Goal: Communication & Community: Answer question/provide support

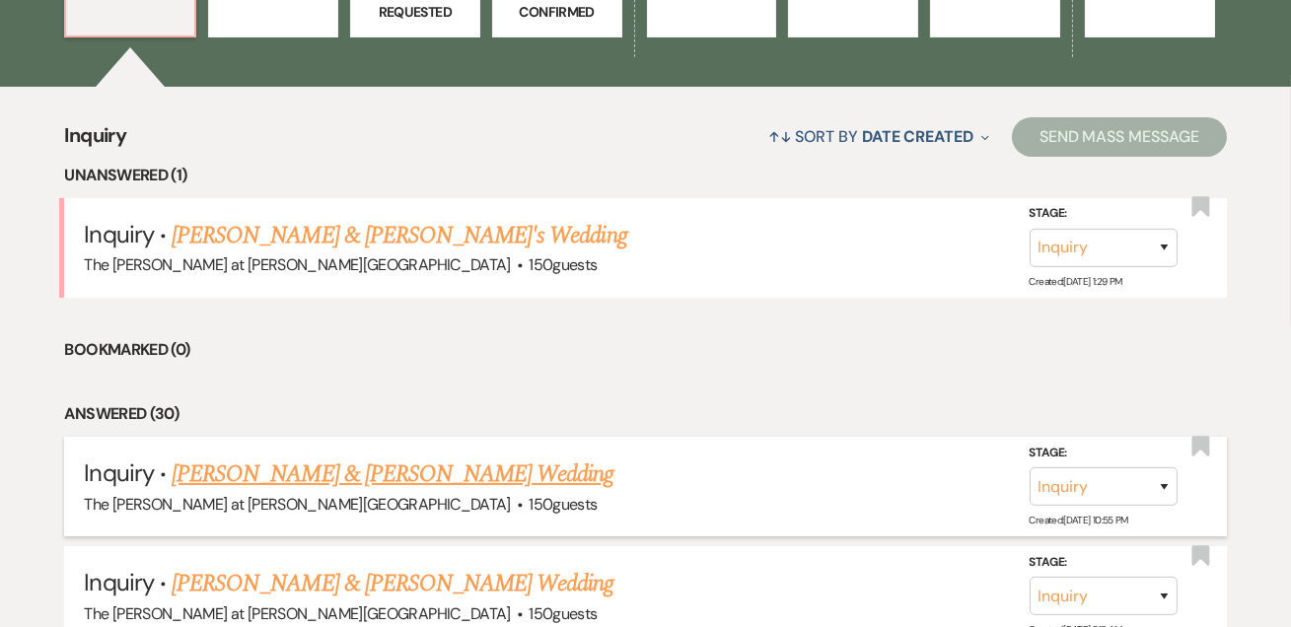
scroll to position [837, 0]
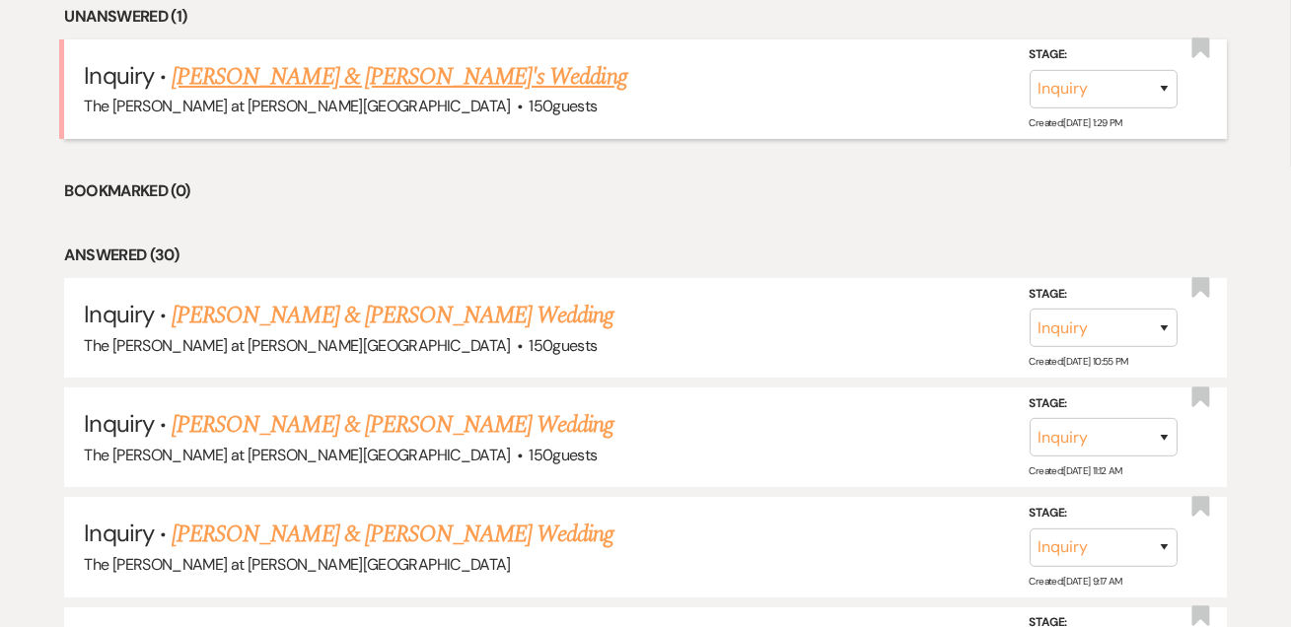
click at [275, 81] on link "Gavin & Lexy's Wedding" at bounding box center [400, 77] width 456 height 36
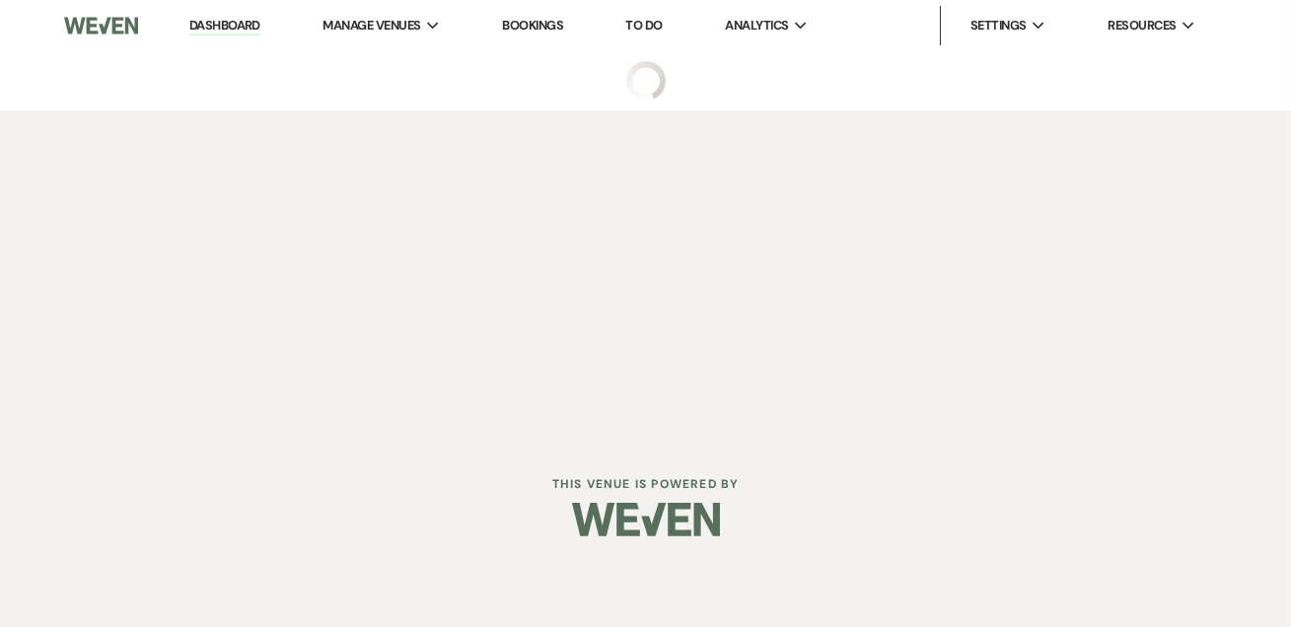
select select "5"
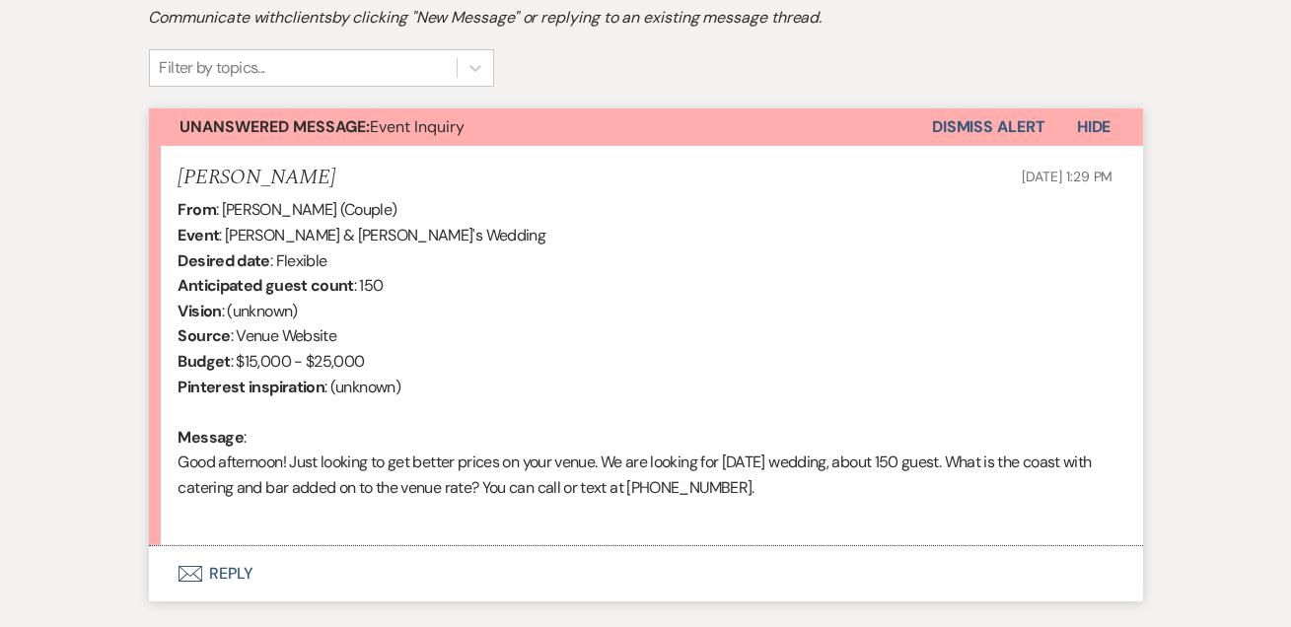
scroll to position [754, 0]
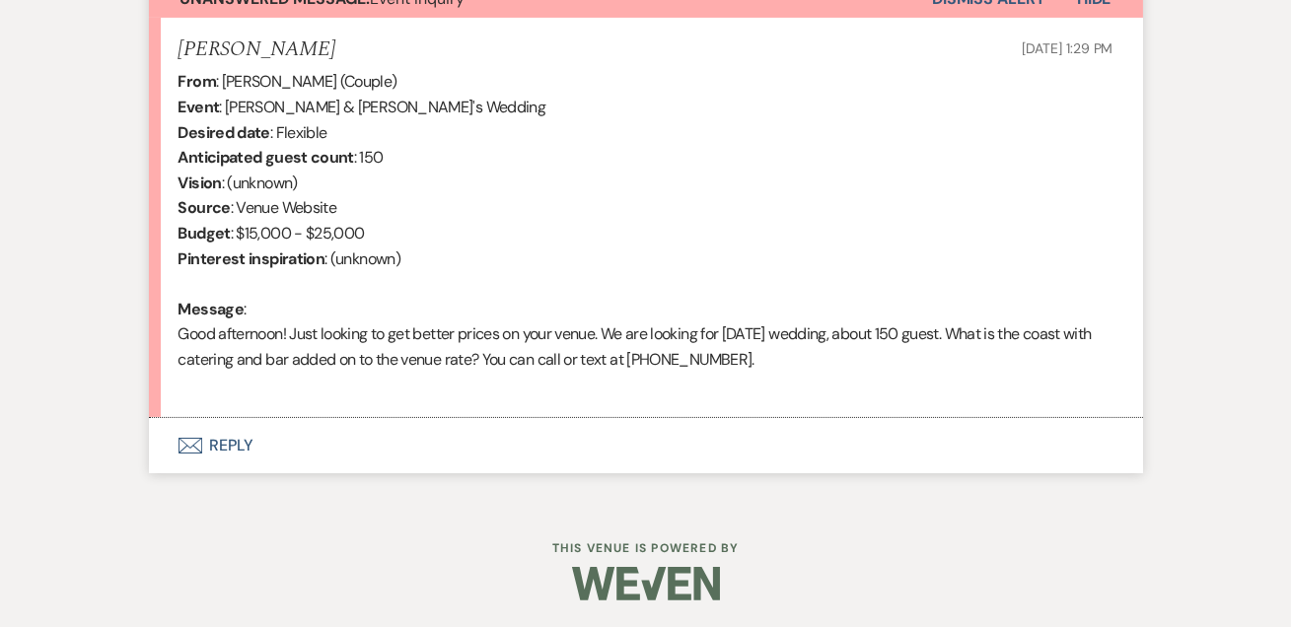
click at [242, 442] on button "Envelope Reply" at bounding box center [646, 445] width 994 height 55
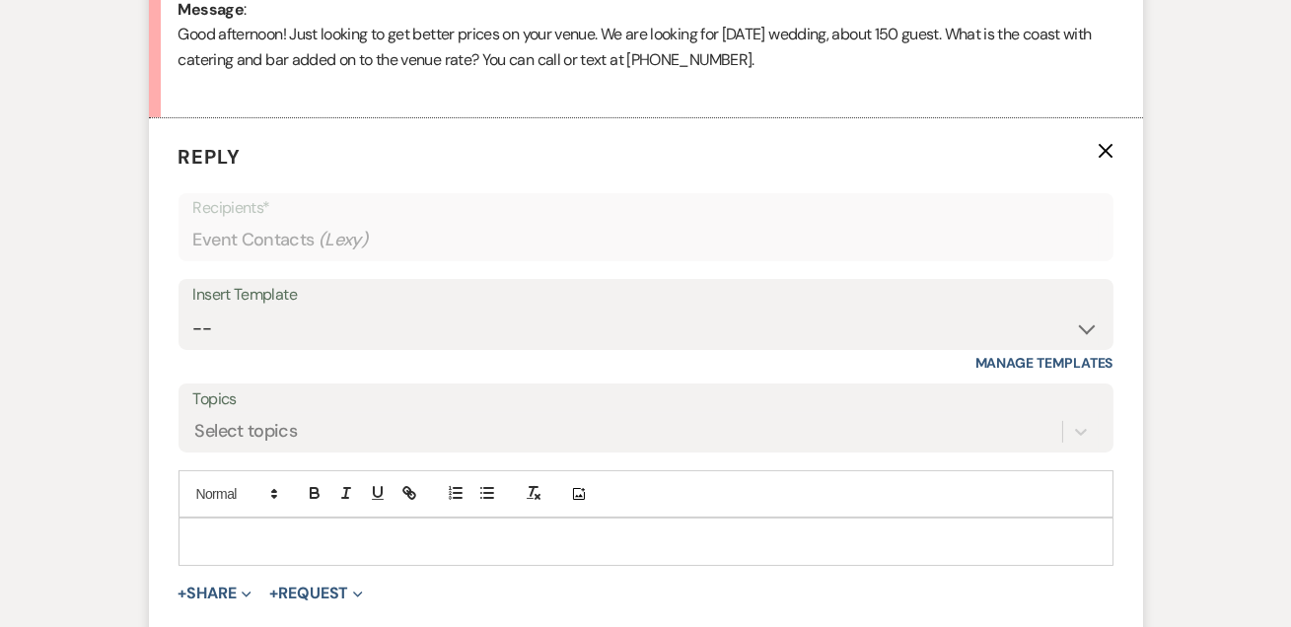
scroll to position [1059, 0]
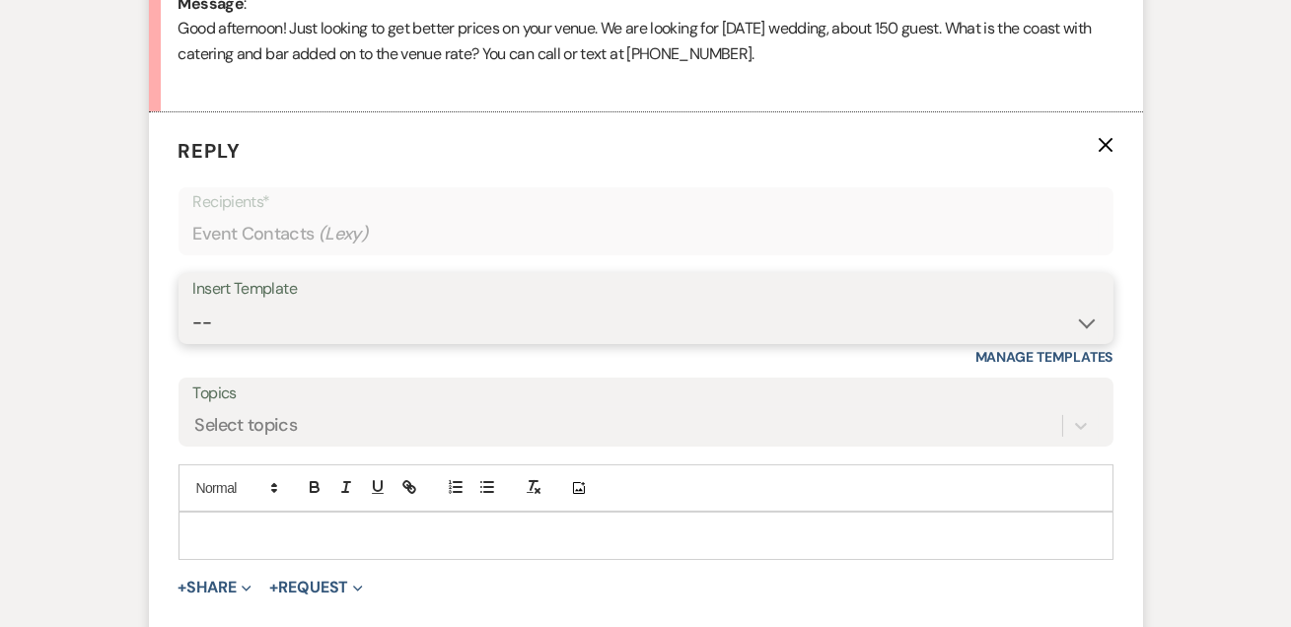
click at [294, 331] on select "-- Weven Planning Portal Introduction (Booked Events) Tour Request Response Fol…" at bounding box center [646, 323] width 906 height 38
select select "4367"
click at [193, 304] on select "-- Weven Planning Portal Introduction (Booked Events) Tour Request Response Fol…" at bounding box center [646, 323] width 906 height 38
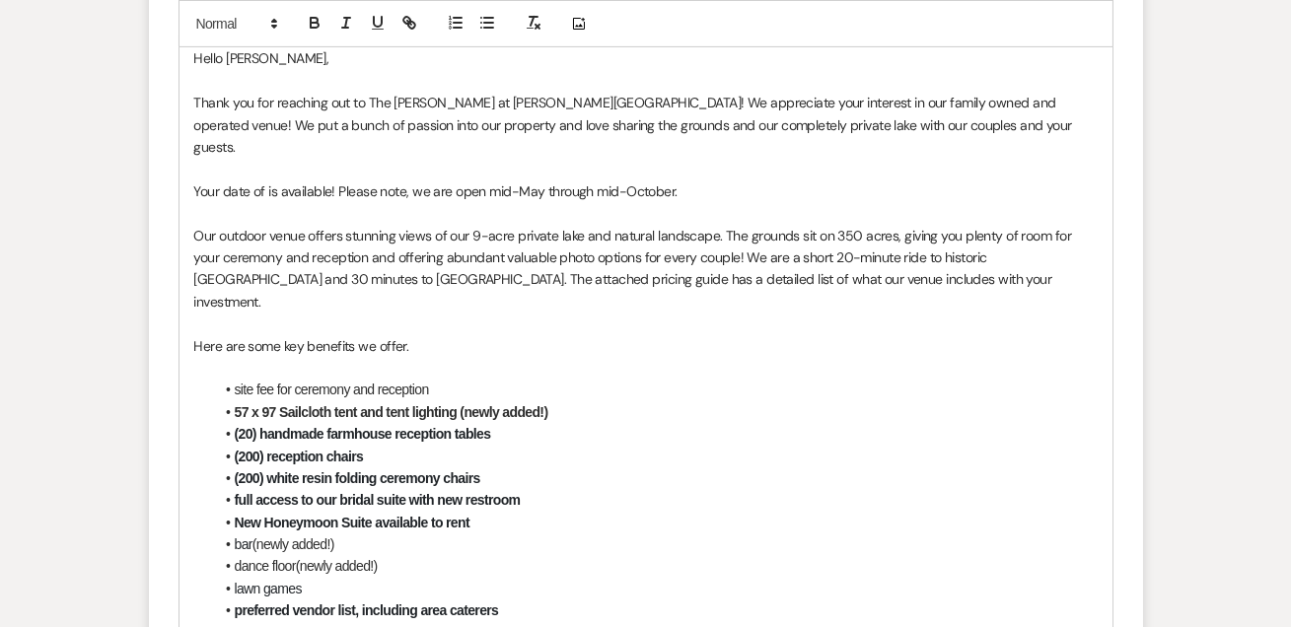
scroll to position [1538, 0]
drag, startPoint x: 213, startPoint y: 179, endPoint x: 199, endPoint y: 173, distance: 15.0
click at [199, 176] on div "Hello Alexis, Thank you for reaching out to The Rosemary at Spano Lake! We appr…" at bounding box center [646, 532] width 933 height 995
drag, startPoint x: 203, startPoint y: 160, endPoint x: 329, endPoint y: 157, distance: 126.3
click at [329, 182] on span "Your date of is available! Please note, we are open mid-May through mid-October." at bounding box center [435, 191] width 483 height 18
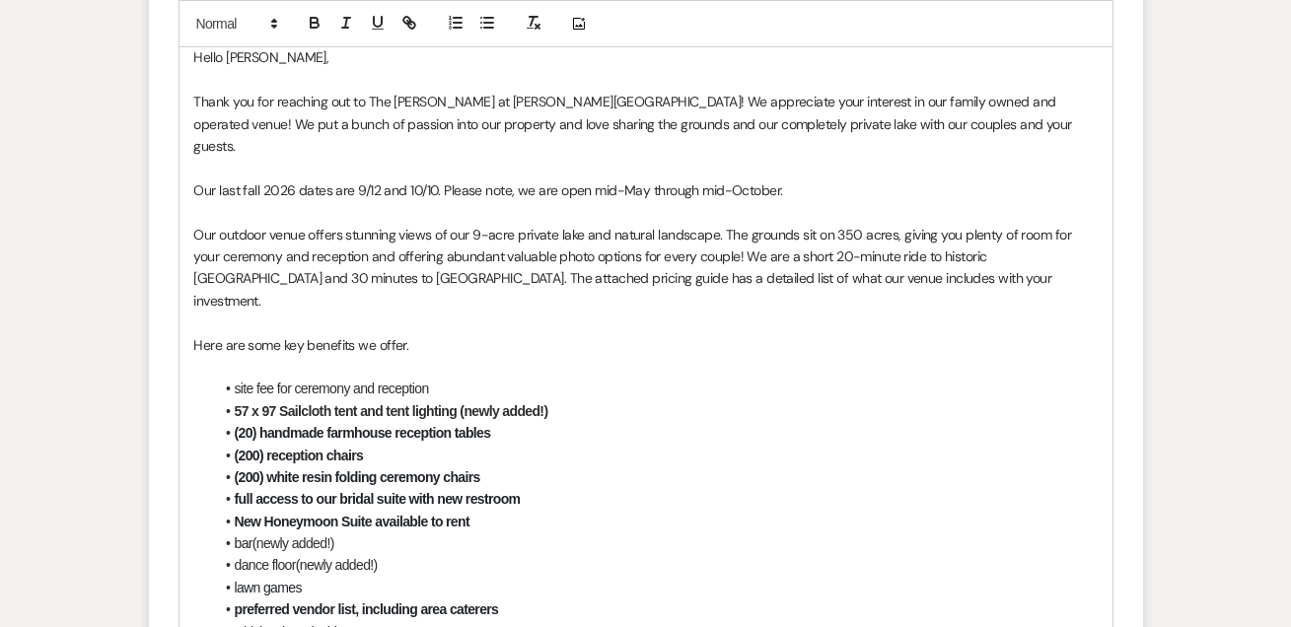
click at [549, 356] on p at bounding box center [646, 367] width 904 height 22
click at [845, 180] on p "Our last fall 2026 dates are 9/12 and 10/10. Please note, we are open mid-May t…" at bounding box center [646, 191] width 904 height 22
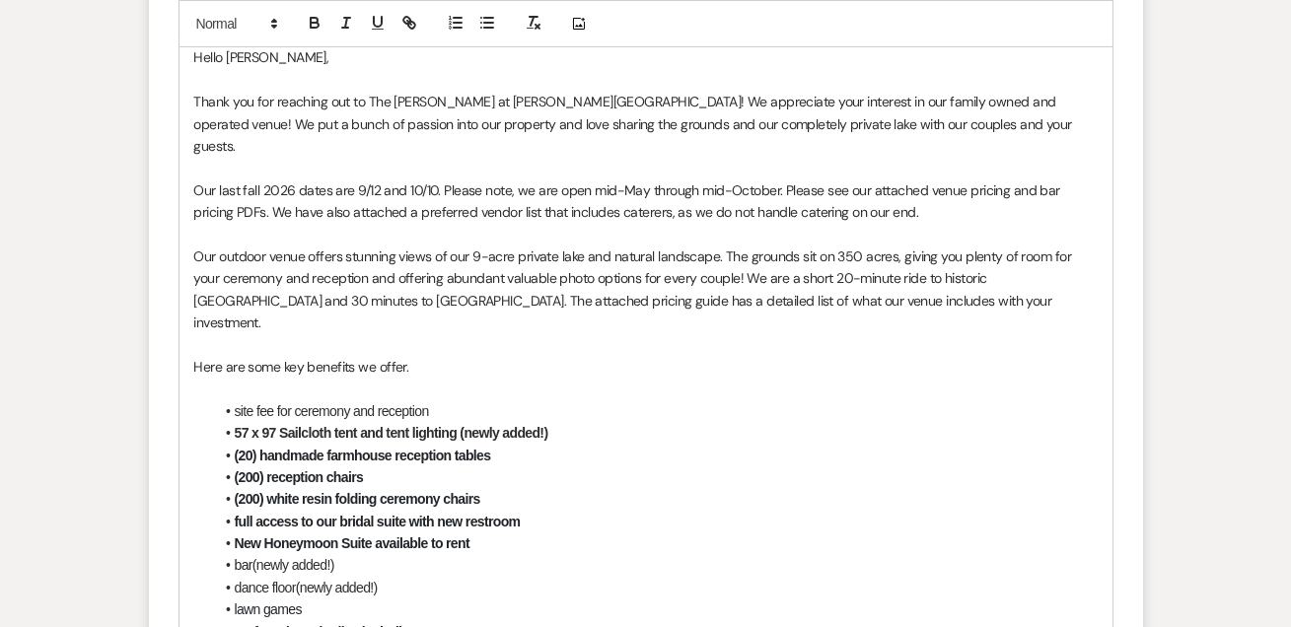
click at [864, 182] on span "Our last fall 2026 dates are 9/12 and 10/10. Please note, we are open mid-May t…" at bounding box center [629, 201] width 870 height 39
click at [850, 277] on span "Our outdoor venue offers stunning views of our 9-acre private lake and natural …" at bounding box center [634, 290] width 881 height 84
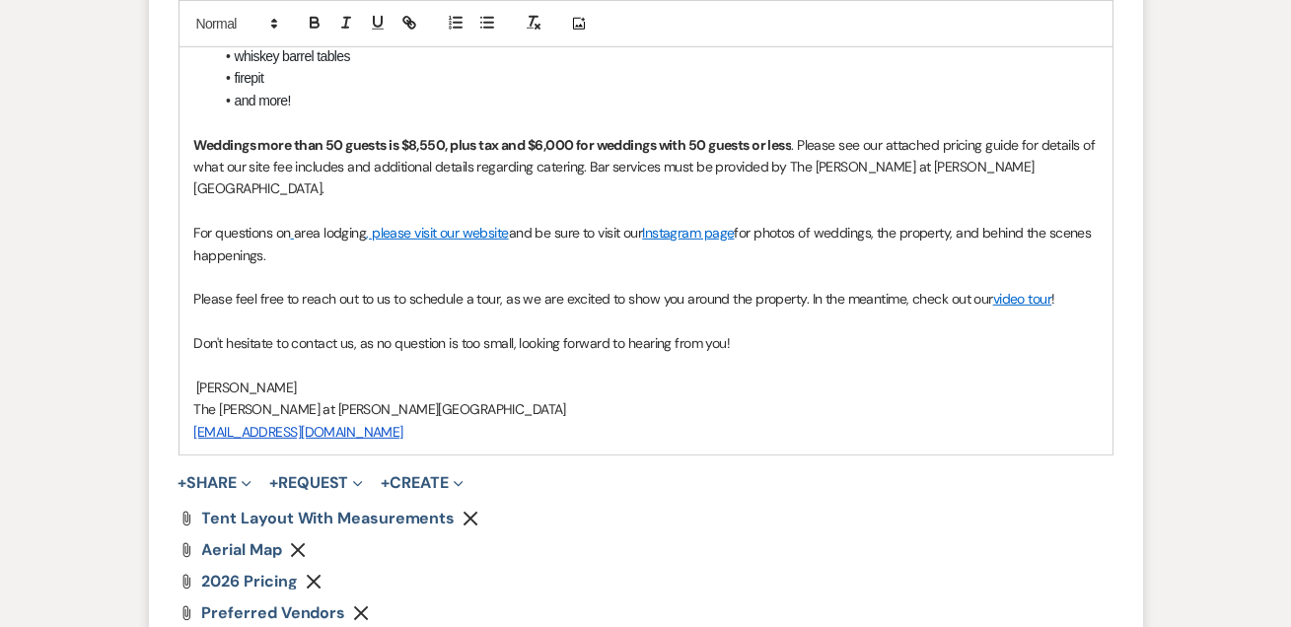
scroll to position [2009, 0]
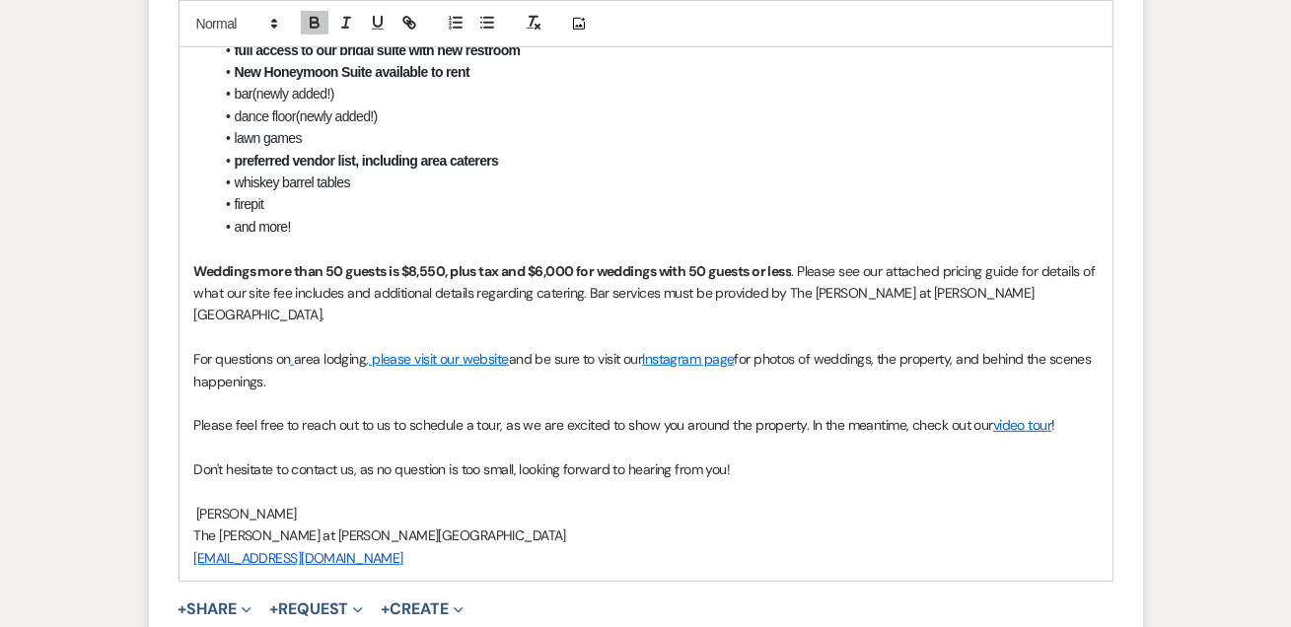
click at [513, 193] on li "firepit" at bounding box center [656, 204] width 884 height 22
click at [581, 216] on li "and more!" at bounding box center [656, 227] width 884 height 22
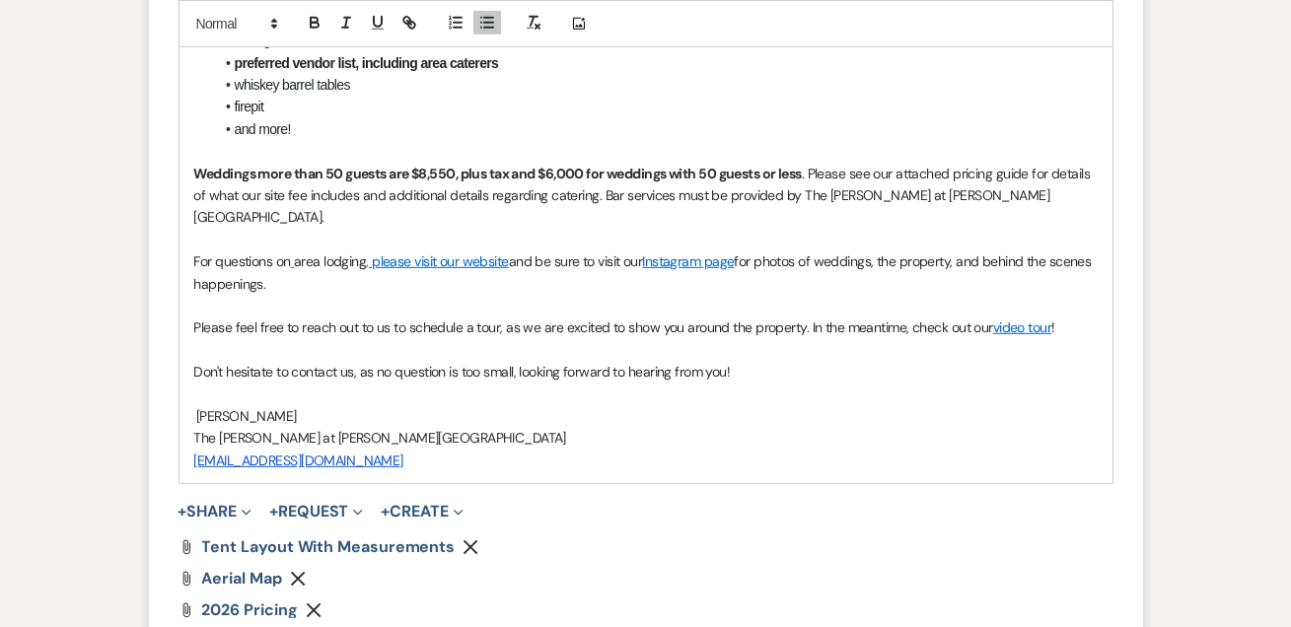
scroll to position [2249, 0]
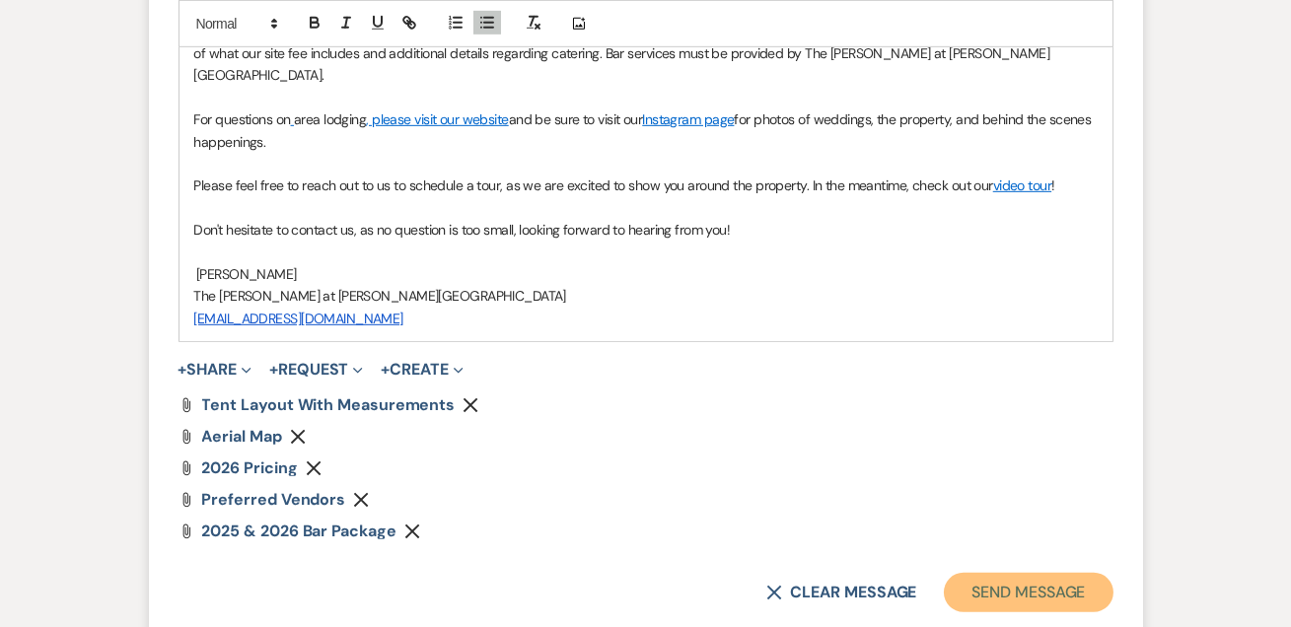
click at [983, 573] on button "Send Message" at bounding box center [1028, 592] width 169 height 39
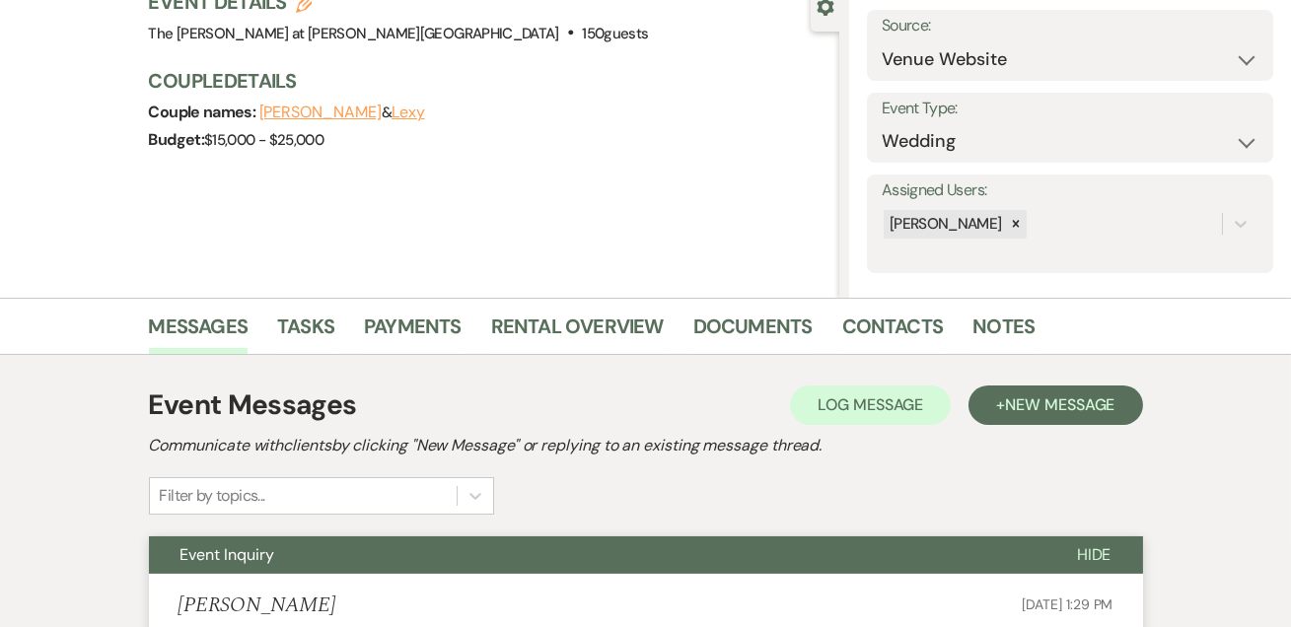
scroll to position [0, 0]
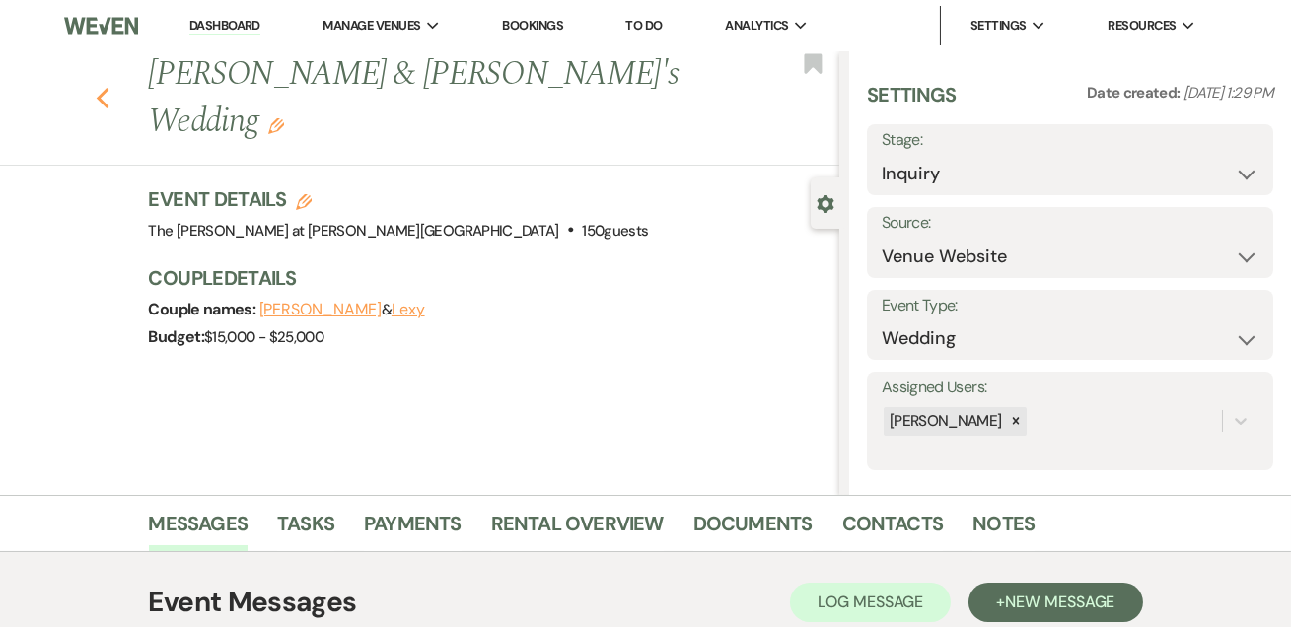
click at [104, 88] on use "button" at bounding box center [102, 99] width 13 height 22
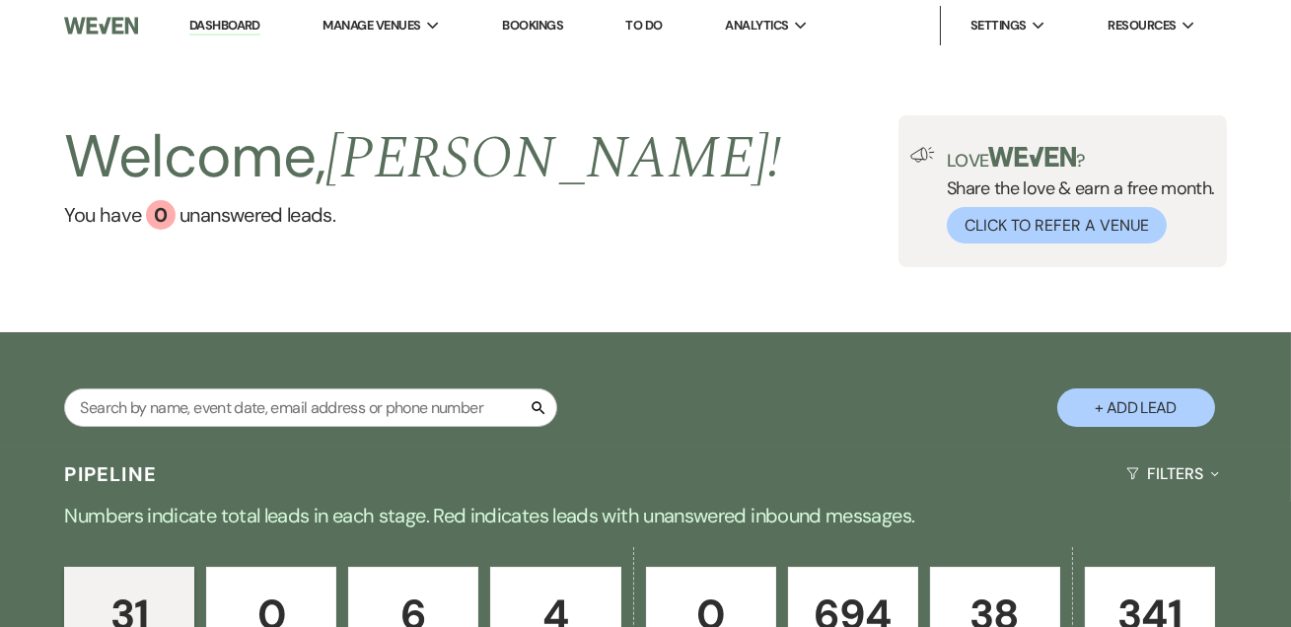
click at [257, 29] on link "Dashboard" at bounding box center [224, 26] width 71 height 19
click at [259, 31] on link "Dashboard" at bounding box center [224, 26] width 71 height 19
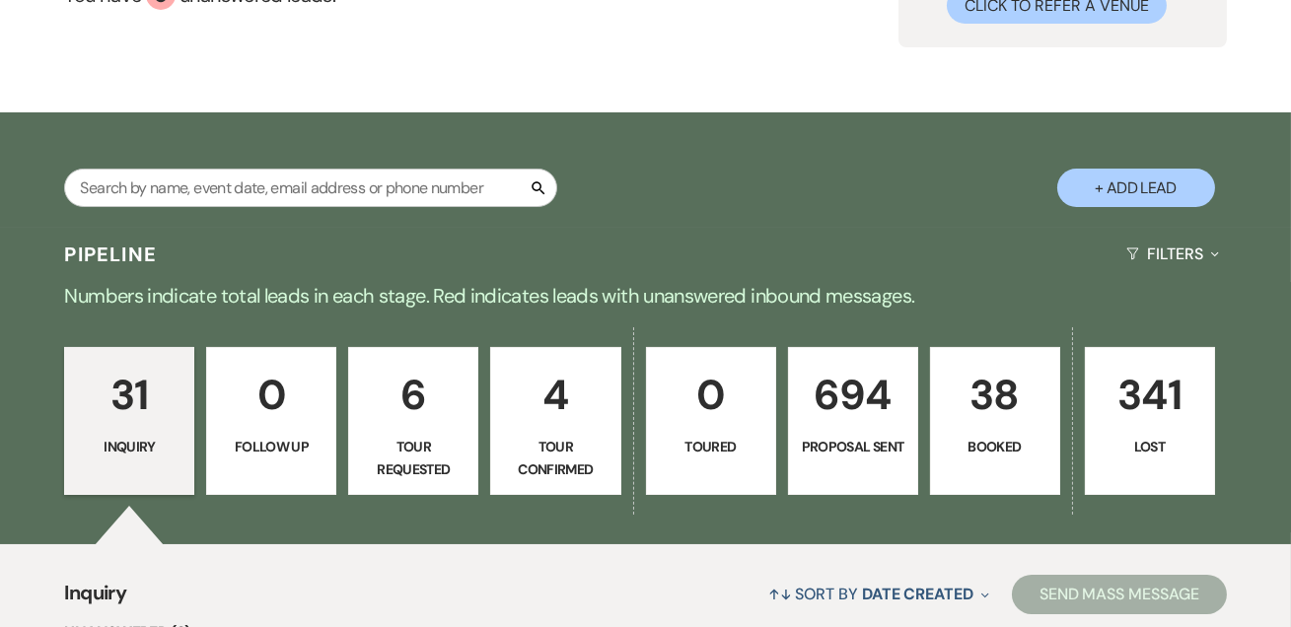
scroll to position [358, 0]
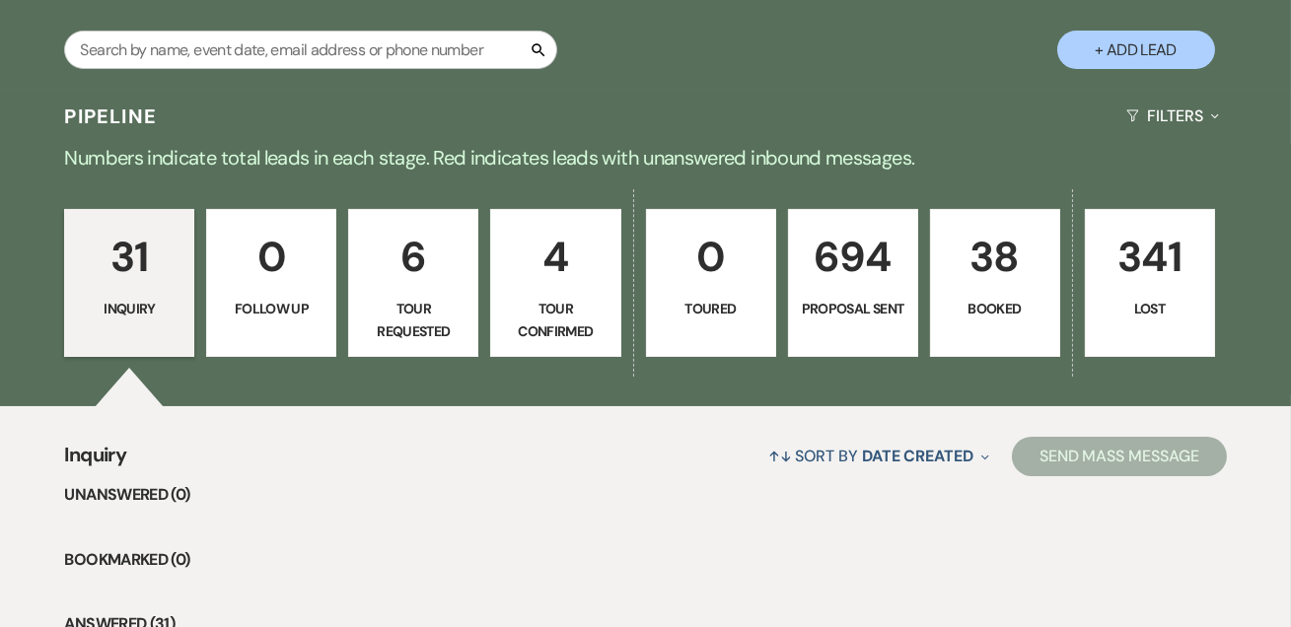
click at [986, 272] on p "38" at bounding box center [995, 257] width 105 height 66
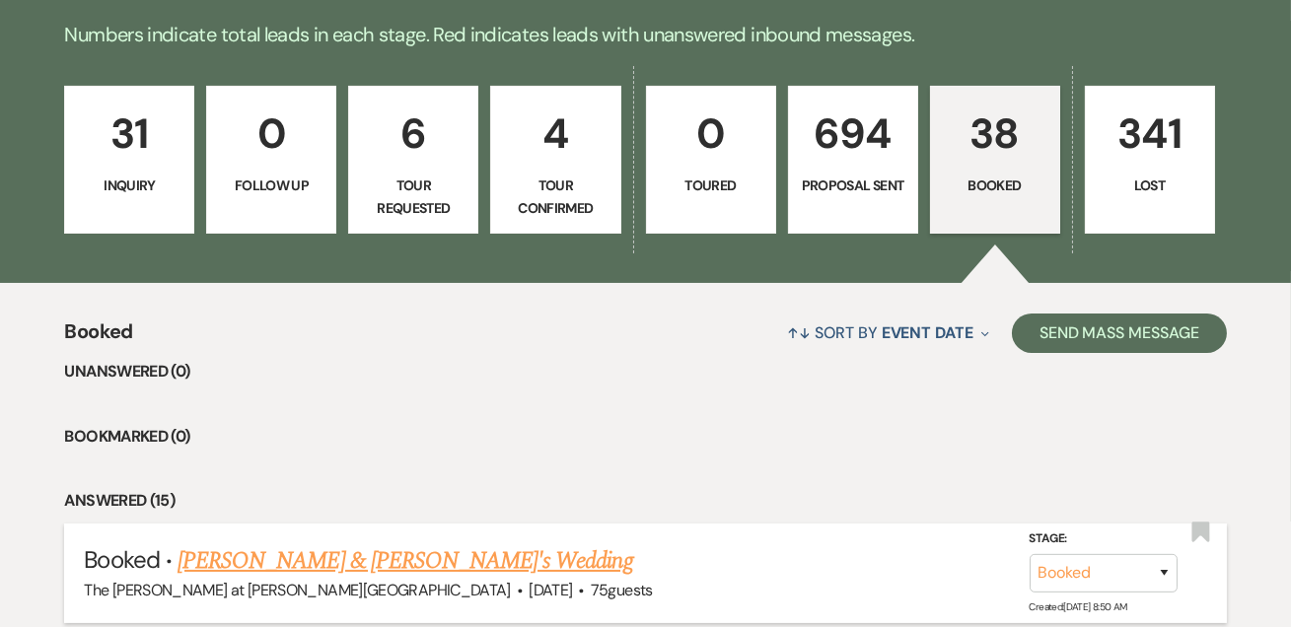
scroll to position [738, 0]
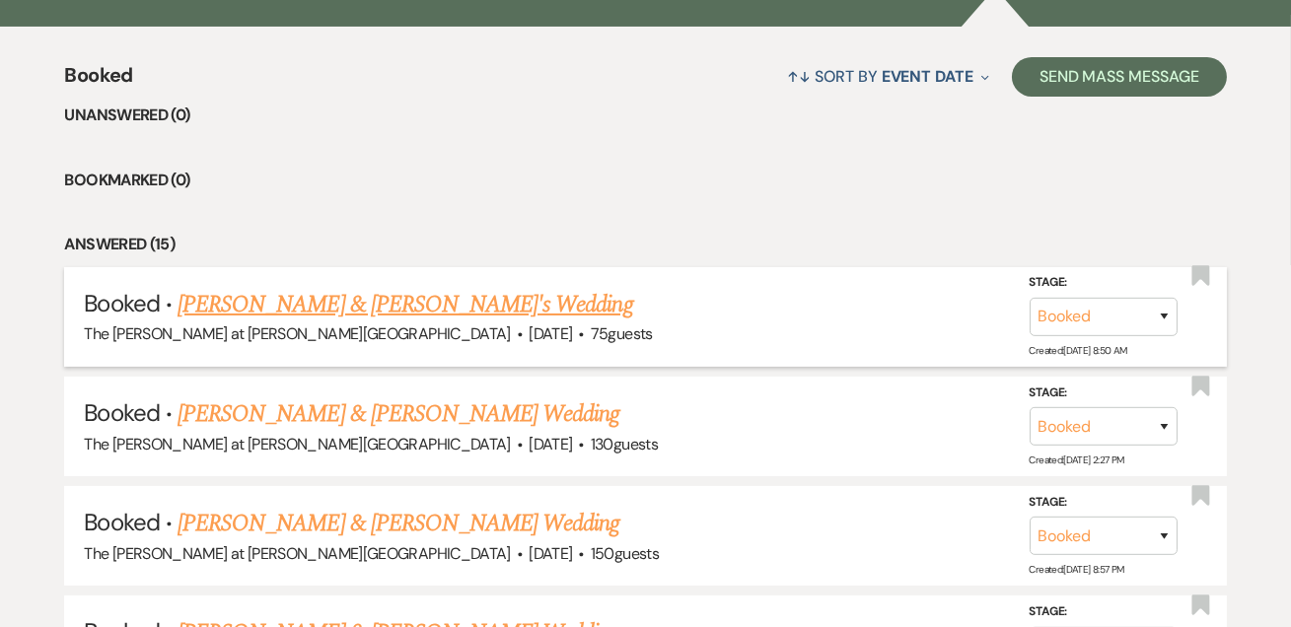
click at [474, 310] on link "Stephanie Morgan & Fiance's Wedding" at bounding box center [406, 305] width 456 height 36
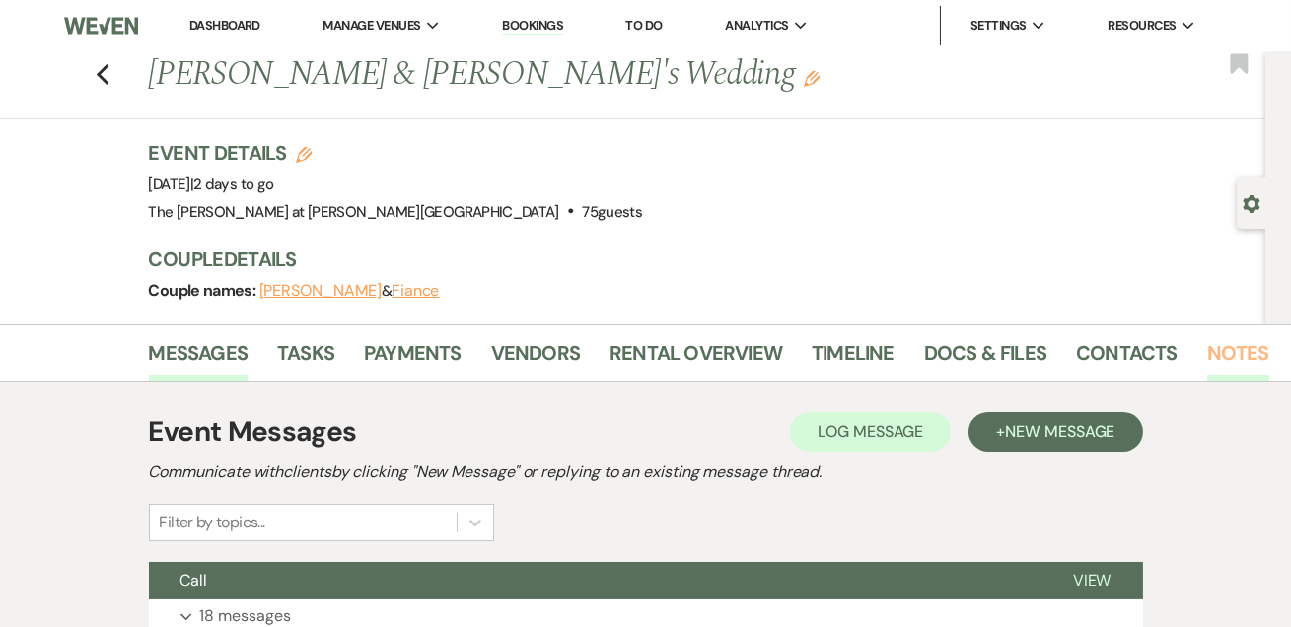
click at [1207, 357] on link "Notes" at bounding box center [1238, 358] width 62 height 43
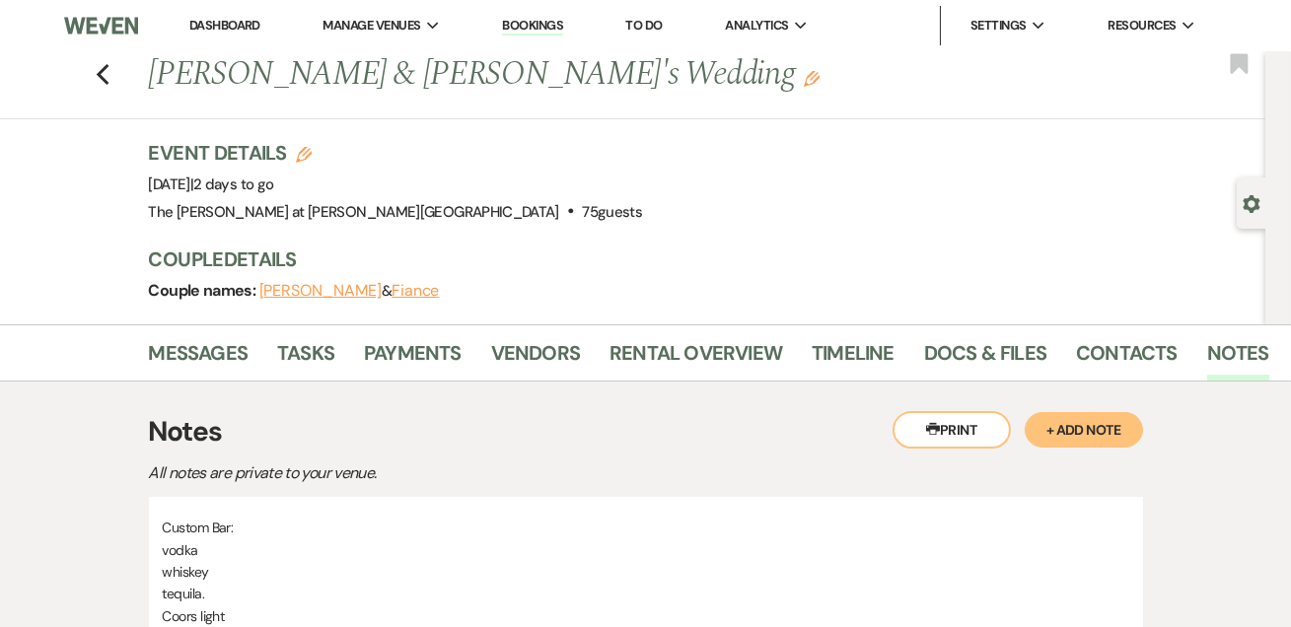
click at [230, 13] on li "Dashboard" at bounding box center [225, 25] width 91 height 39
click at [255, 15] on li "Dashboard" at bounding box center [225, 25] width 91 height 39
click at [208, 27] on link "Dashboard" at bounding box center [224, 25] width 71 height 17
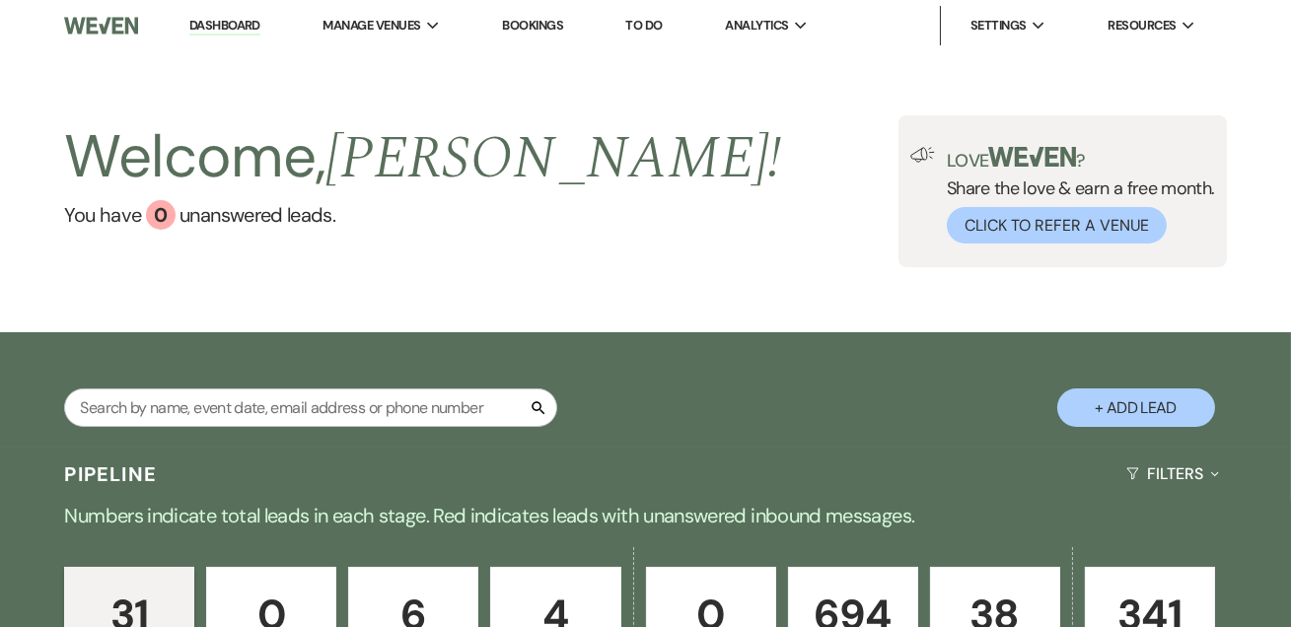
drag, startPoint x: 203, startPoint y: 14, endPoint x: 221, endPoint y: 10, distance: 18.2
click at [202, 13] on li "Dashboard" at bounding box center [225, 25] width 91 height 39
click at [239, 20] on link "Dashboard" at bounding box center [224, 26] width 71 height 19
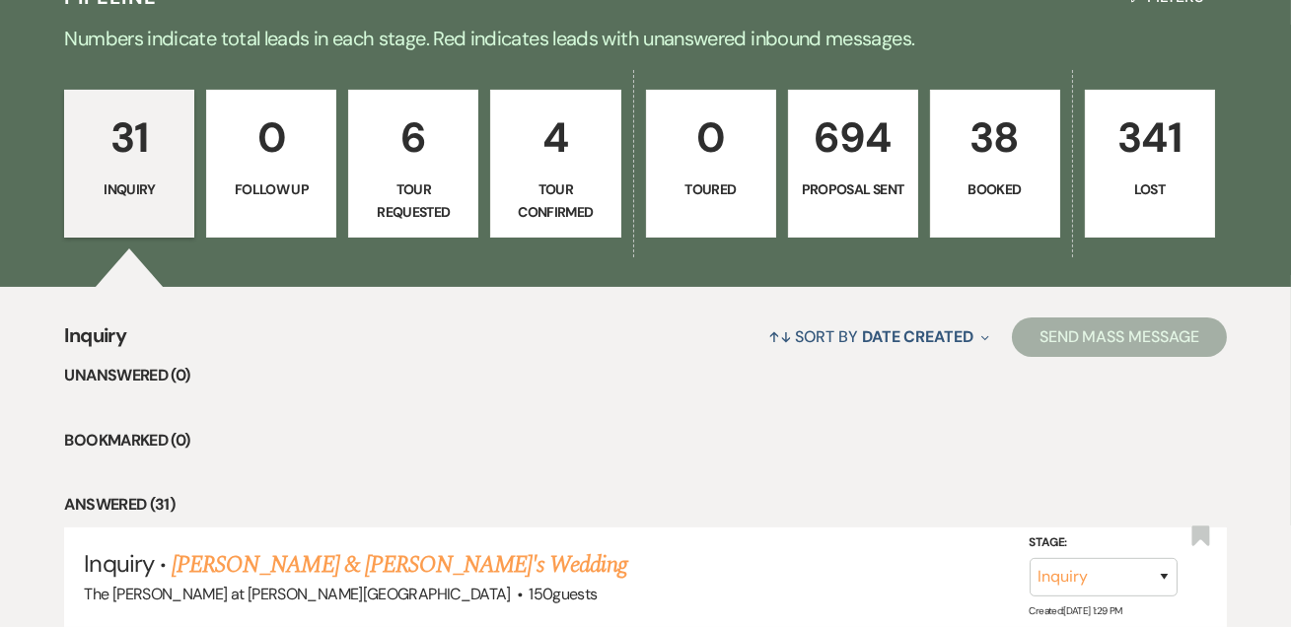
click at [1035, 170] on link "38 Booked" at bounding box center [995, 164] width 130 height 148
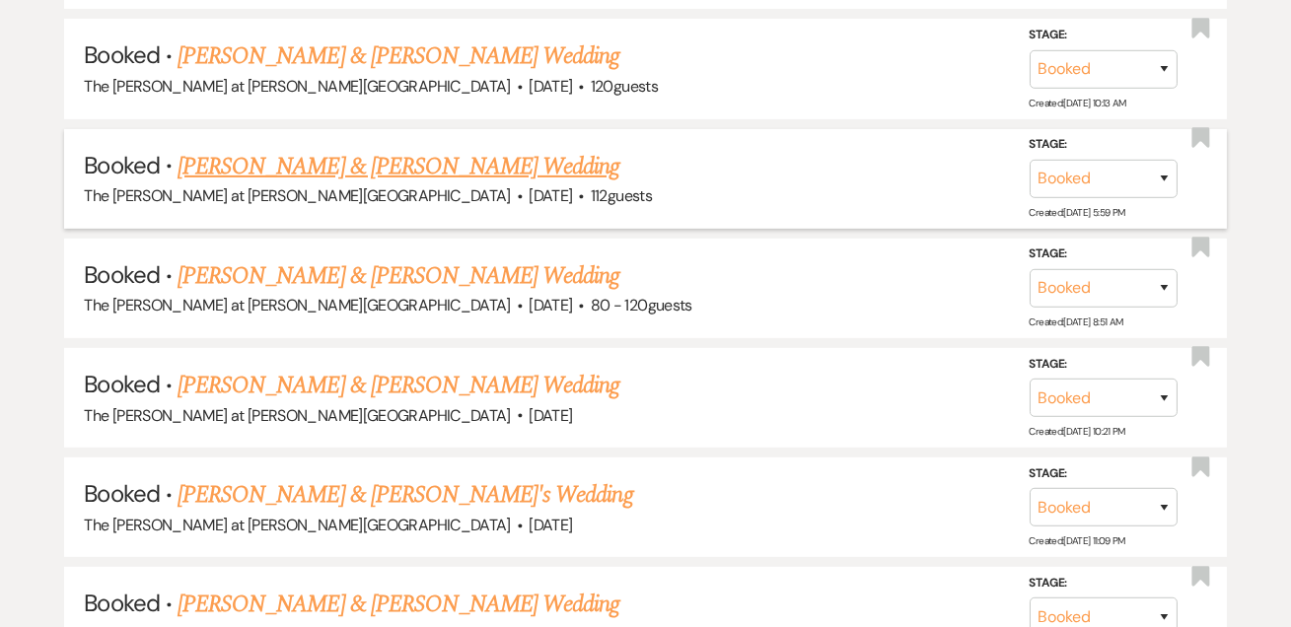
scroll to position [1434, 0]
